Goal: Information Seeking & Learning: Check status

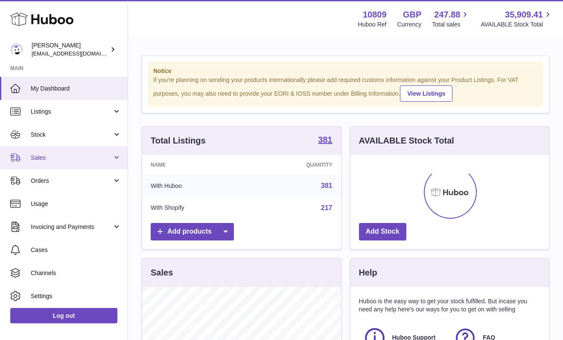
scroll to position [133, 198]
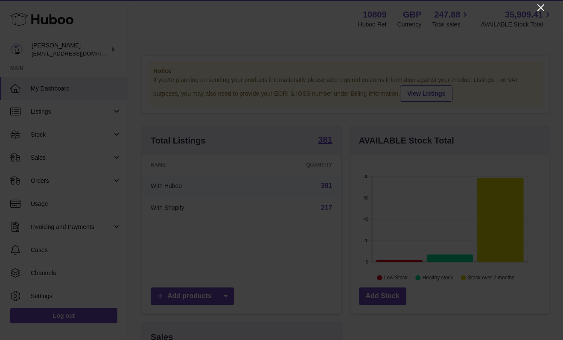
click at [541, 8] on icon "Close" at bounding box center [540, 7] width 7 height 7
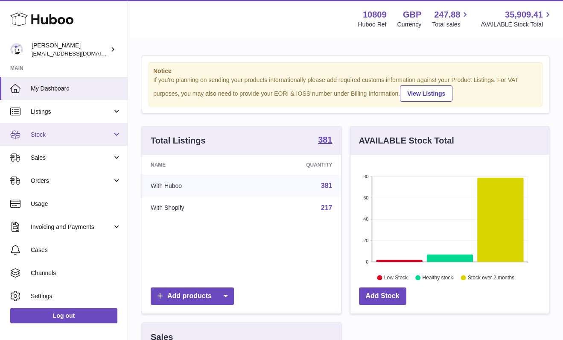
click at [70, 137] on span "Stock" at bounding box center [72, 135] width 82 height 8
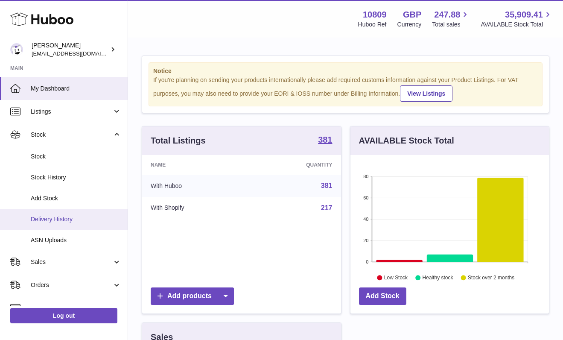
click at [68, 213] on link "Delivery History" at bounding box center [64, 219] width 128 height 21
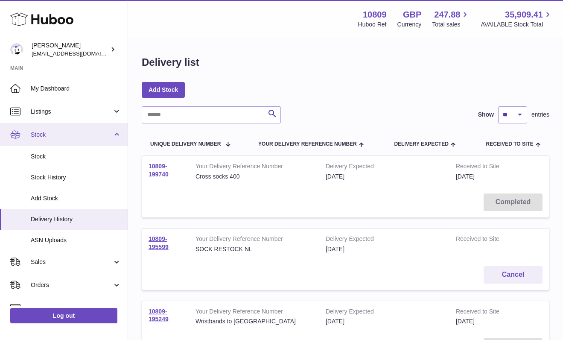
click at [56, 131] on span "Stock" at bounding box center [72, 135] width 82 height 8
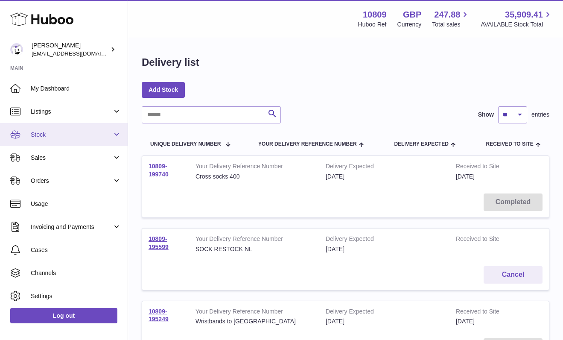
click at [57, 131] on span "Stock" at bounding box center [72, 135] width 82 height 8
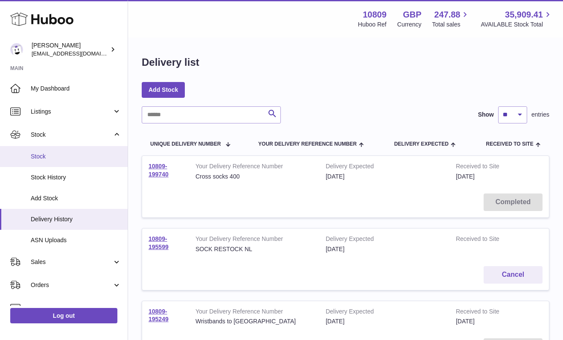
click at [54, 153] on span "Stock" at bounding box center [76, 156] width 90 height 8
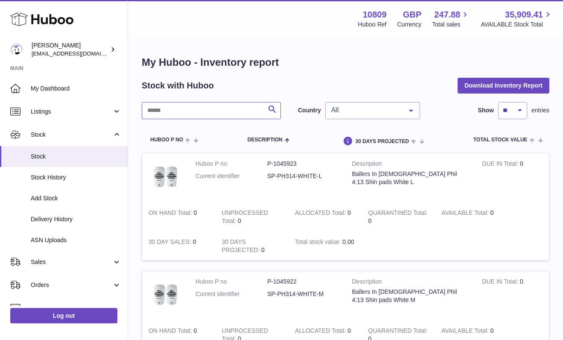
click at [211, 108] on input "text" at bounding box center [211, 110] width 139 height 17
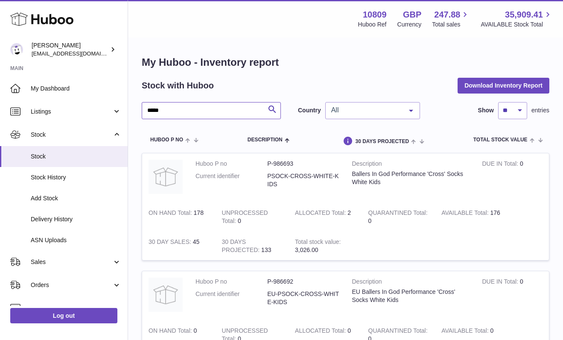
type input "****"
drag, startPoint x: 211, startPoint y: 108, endPoint x: 225, endPoint y: 142, distance: 36.1
click at [225, 142] on tr "Huboo P no Description DUE IN TOTAL ON HAND Total UNPROCESSED Total ALLOCATED T…" at bounding box center [346, 140] width 408 height 25
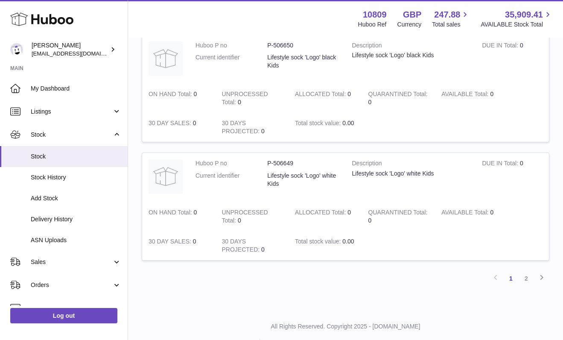
scroll to position [1062, 0]
click at [524, 271] on link "2" at bounding box center [526, 278] width 15 height 15
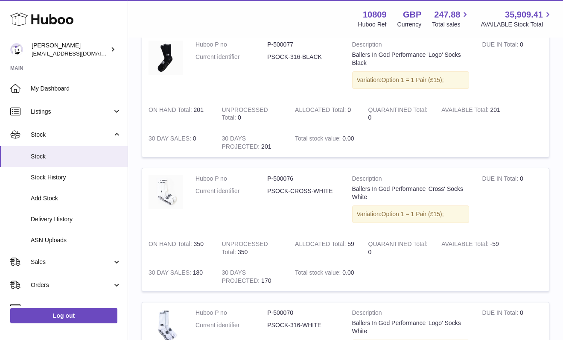
scroll to position [490, 0]
